Goal: Register for event/course

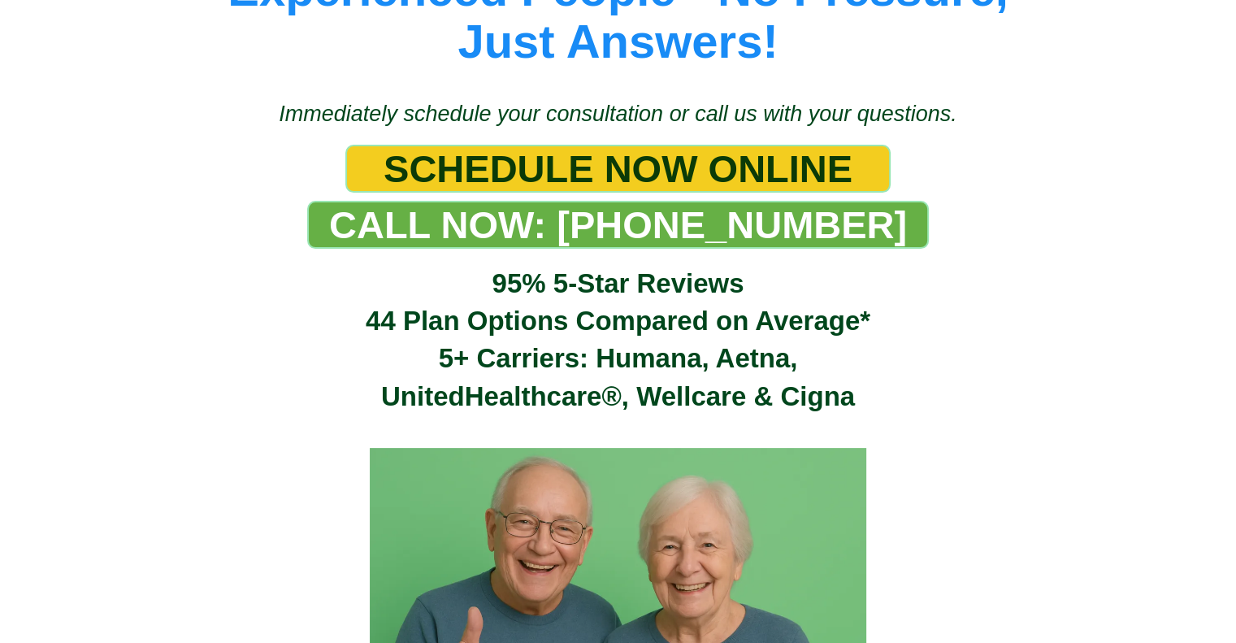
scroll to position [331, 0]
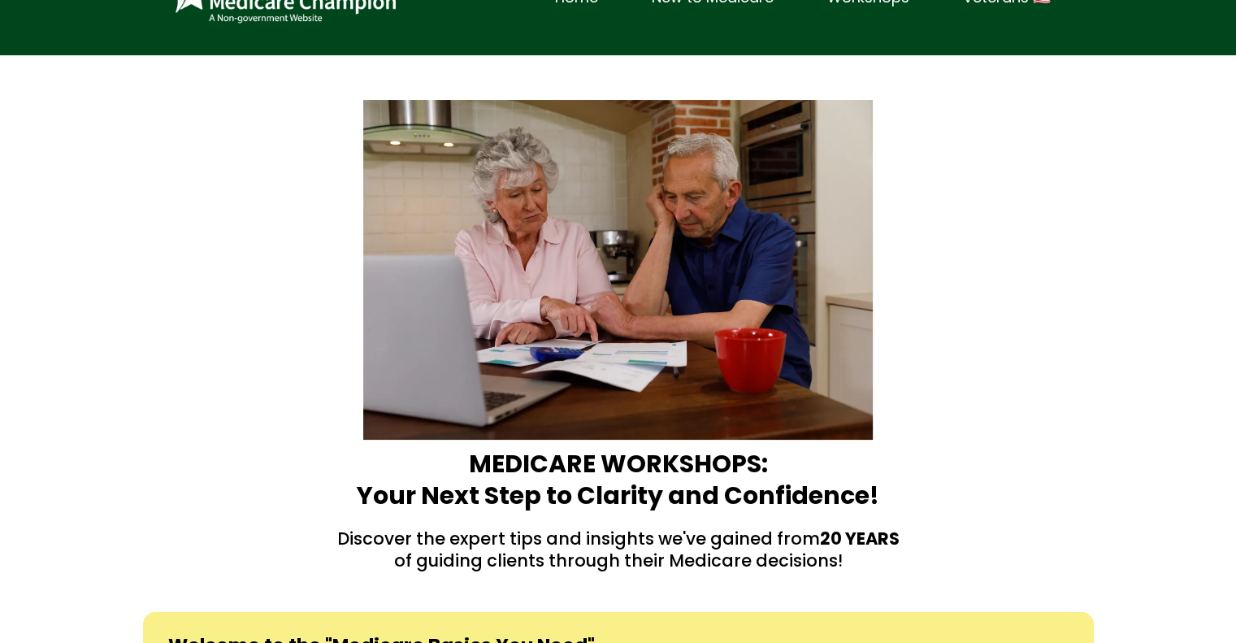
scroll to position [98, 0]
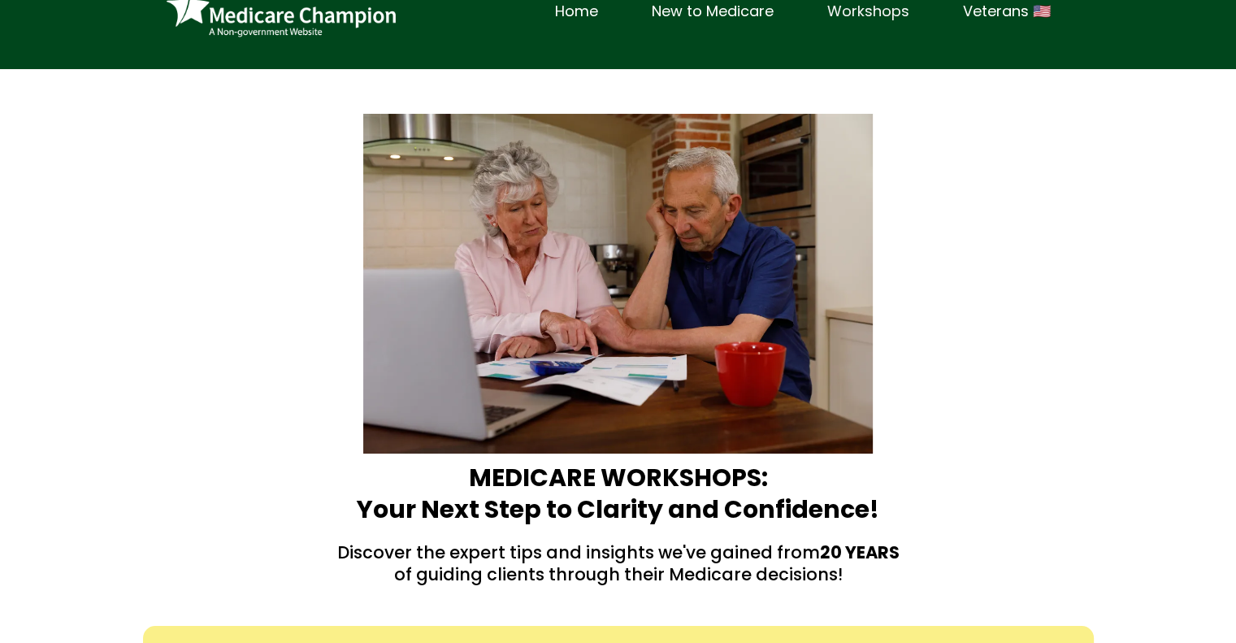
click at [899, 8] on link "Workshops" at bounding box center [868, 11] width 136 height 25
